Goal: Task Accomplishment & Management: Manage account settings

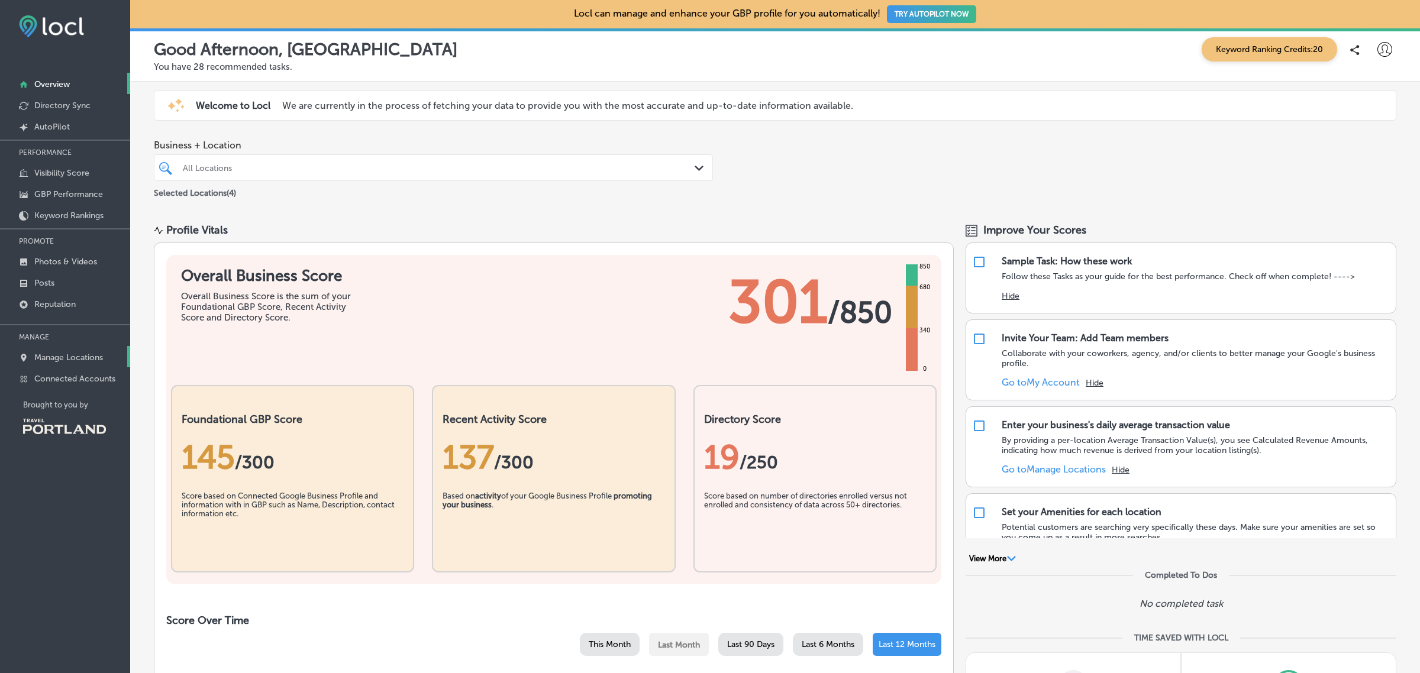
click at [84, 361] on p "Manage Locations" at bounding box center [68, 358] width 69 height 10
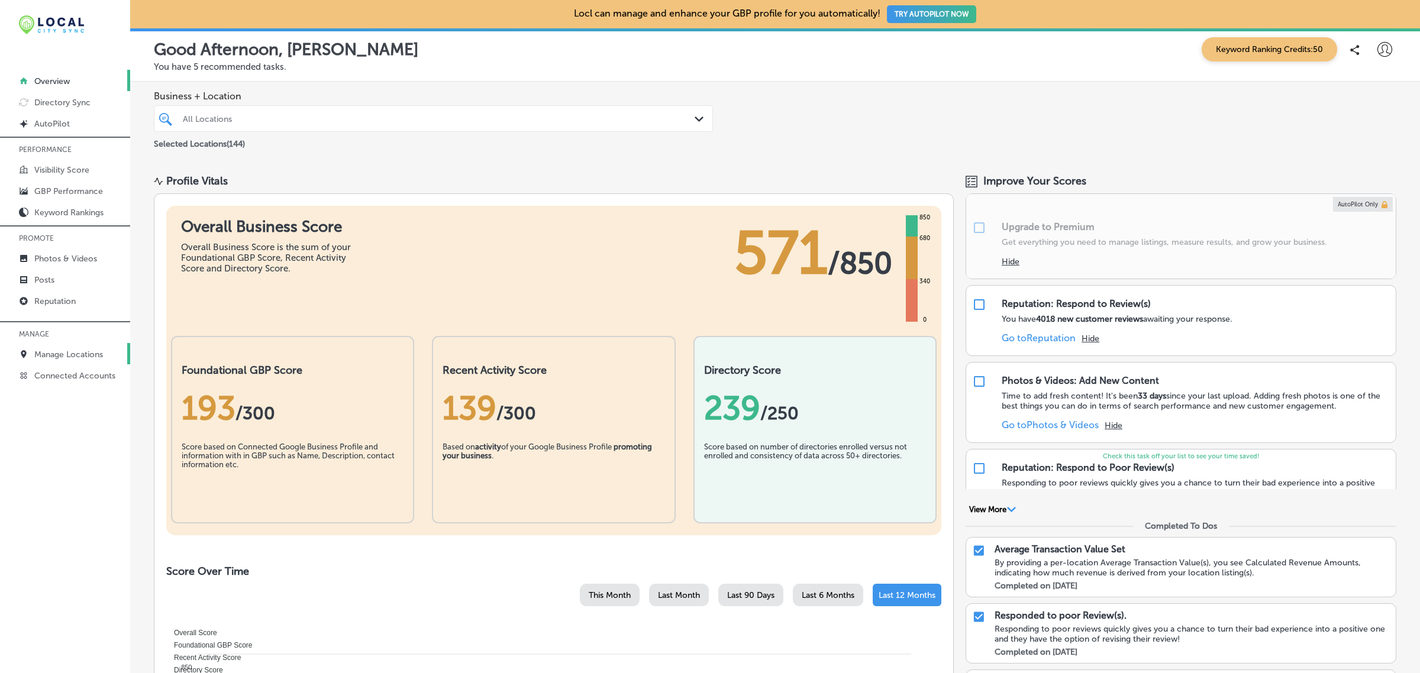
click at [103, 360] on p "Manage Locations" at bounding box center [68, 355] width 69 height 10
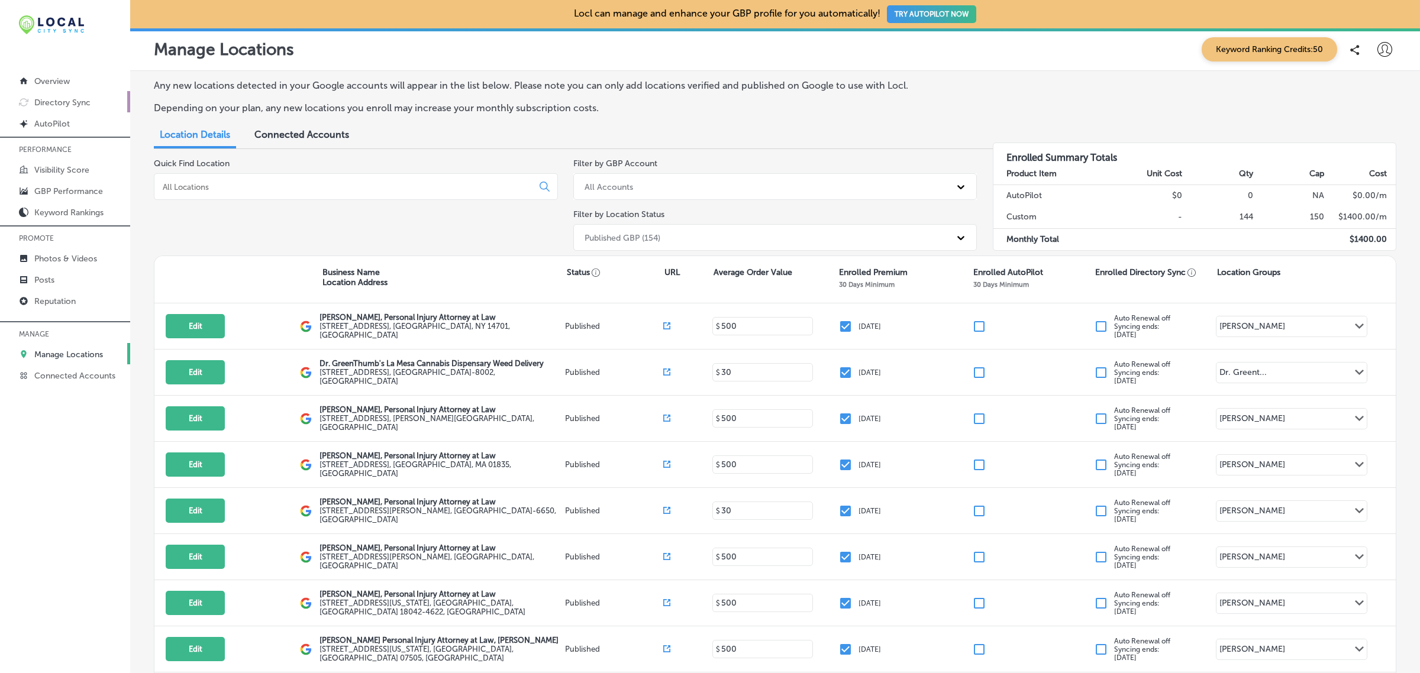
click at [78, 111] on link "Directory Sync" at bounding box center [65, 101] width 130 height 21
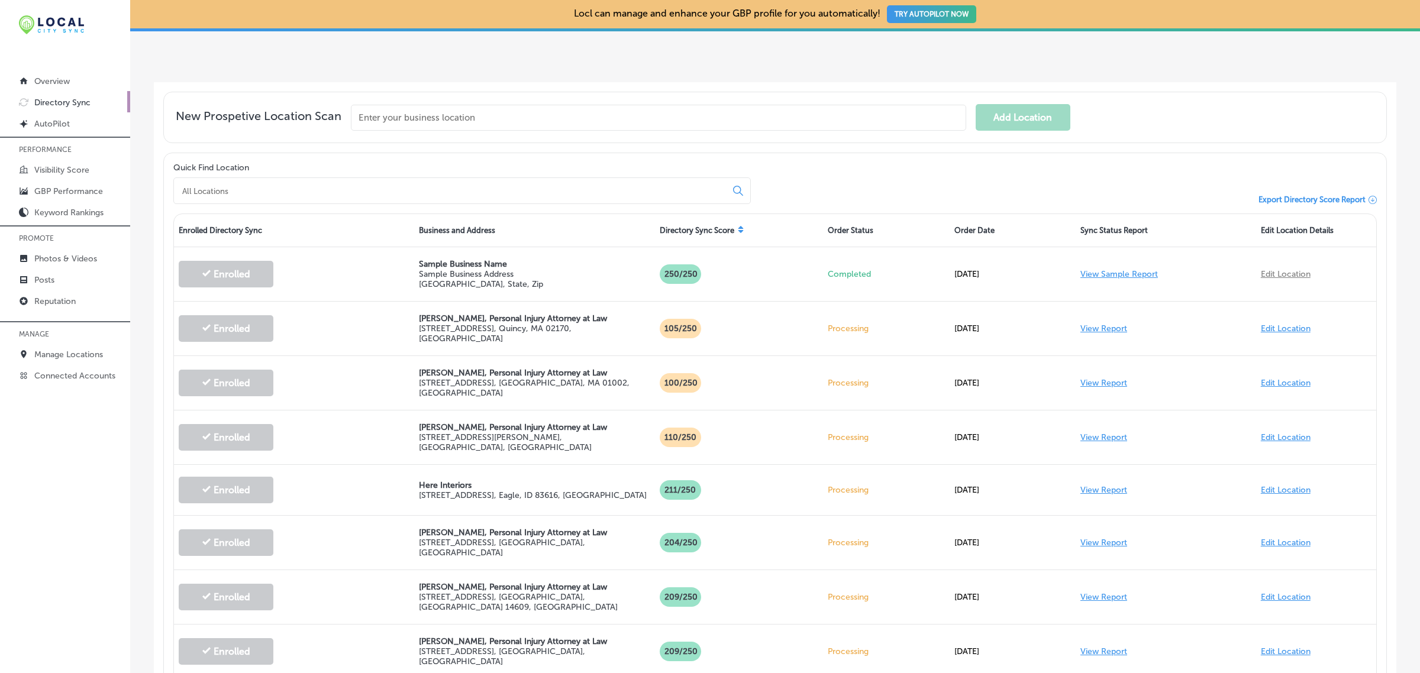
scroll to position [315, 0]
